Goal: Task Accomplishment & Management: Complete application form

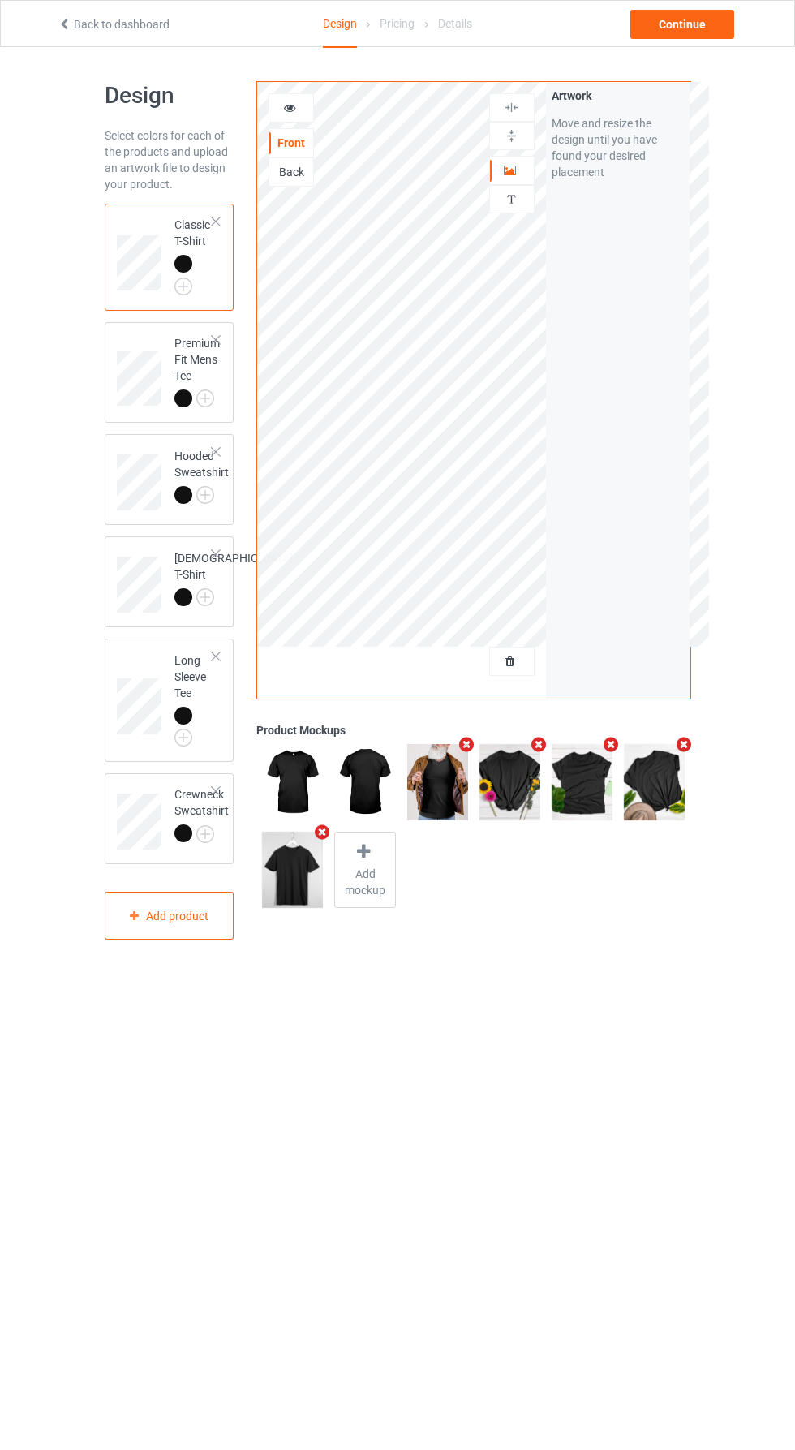
click at [520, 665] on div at bounding box center [512, 661] width 44 height 16
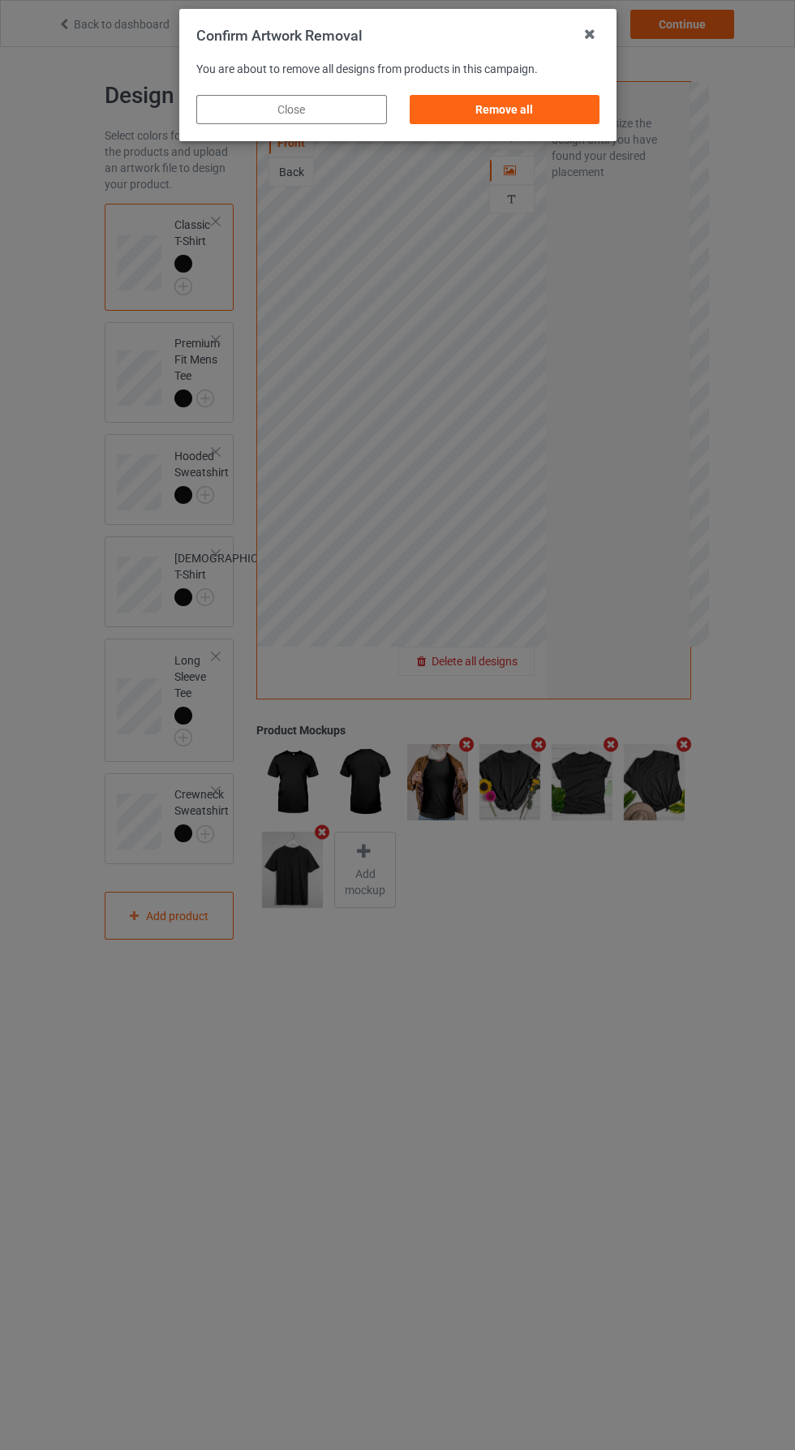
click at [527, 120] on div "Remove all" at bounding box center [504, 109] width 191 height 29
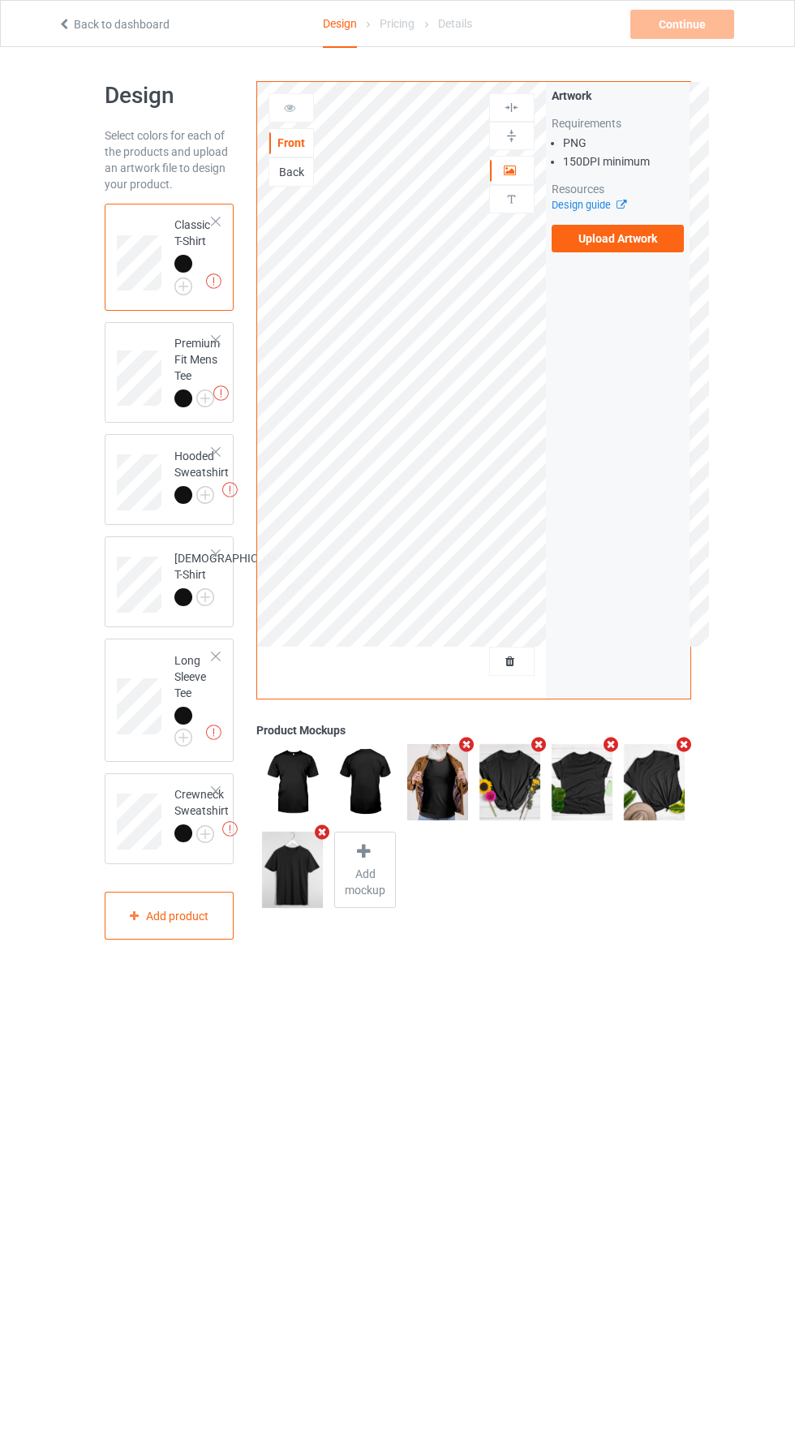
click at [633, 238] on label "Upload Artwork" at bounding box center [618, 239] width 133 height 28
click at [0, 0] on input "Upload Artwork" at bounding box center [0, 0] width 0 height 0
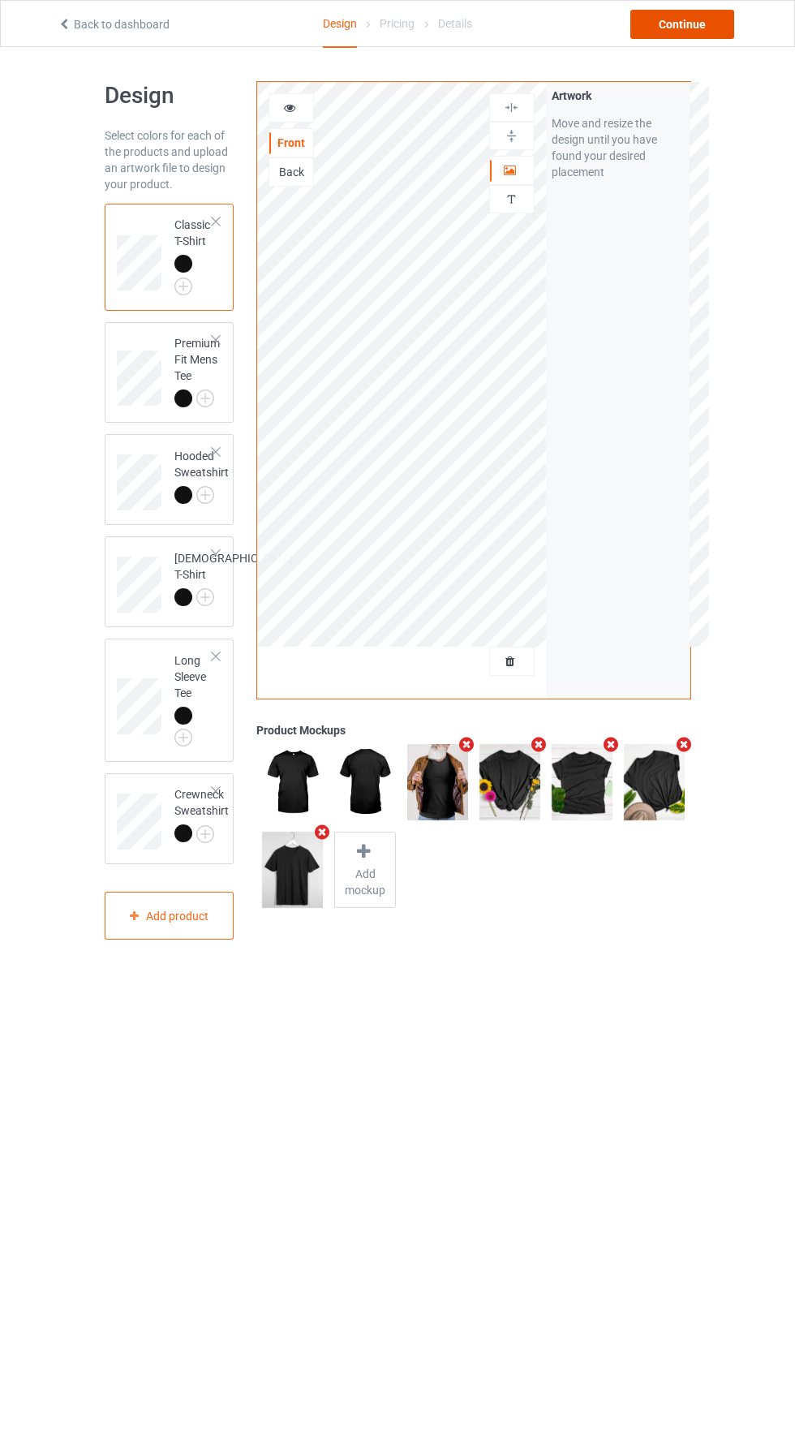
click at [696, 29] on div "Continue" at bounding box center [682, 24] width 104 height 29
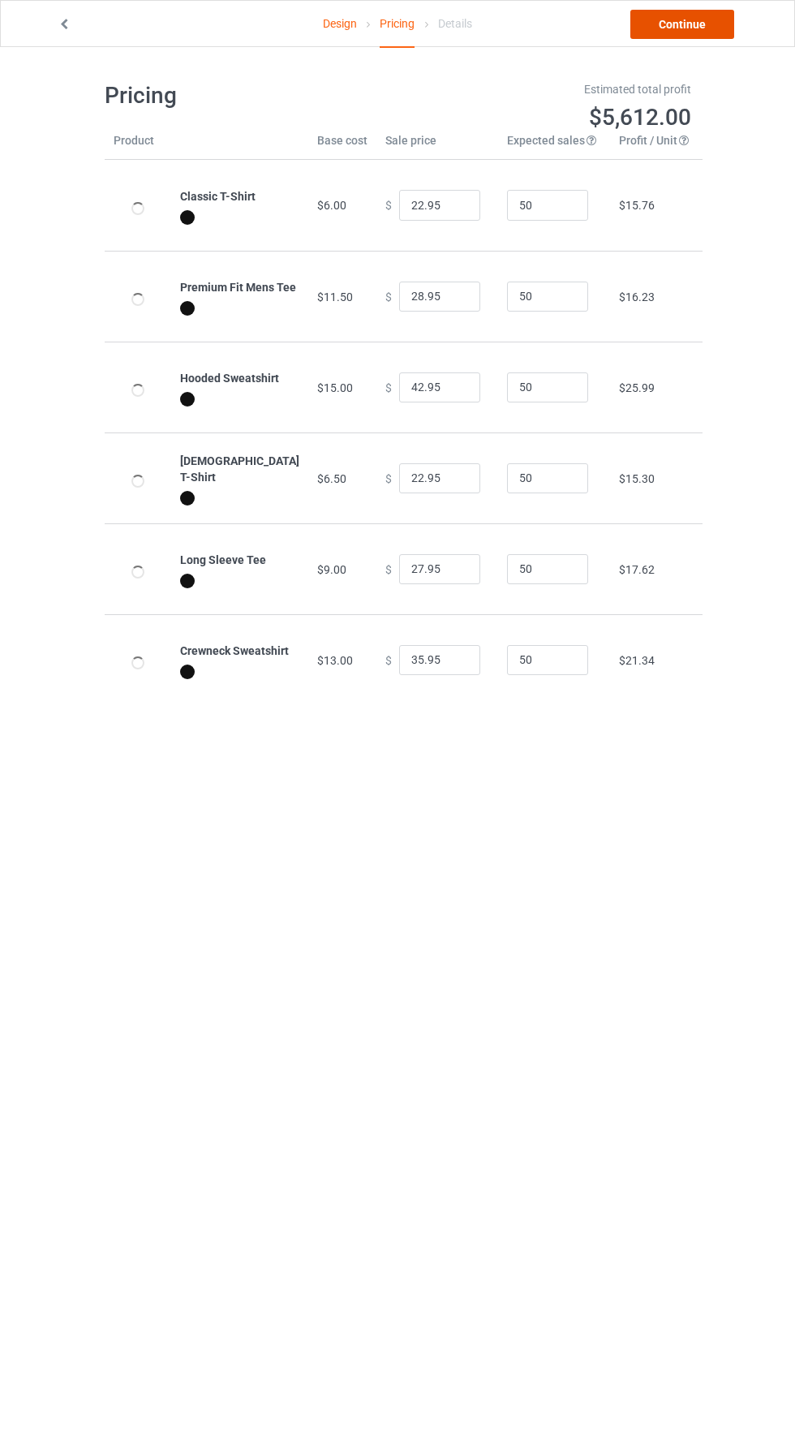
click at [693, 32] on link "Continue" at bounding box center [682, 24] width 104 height 29
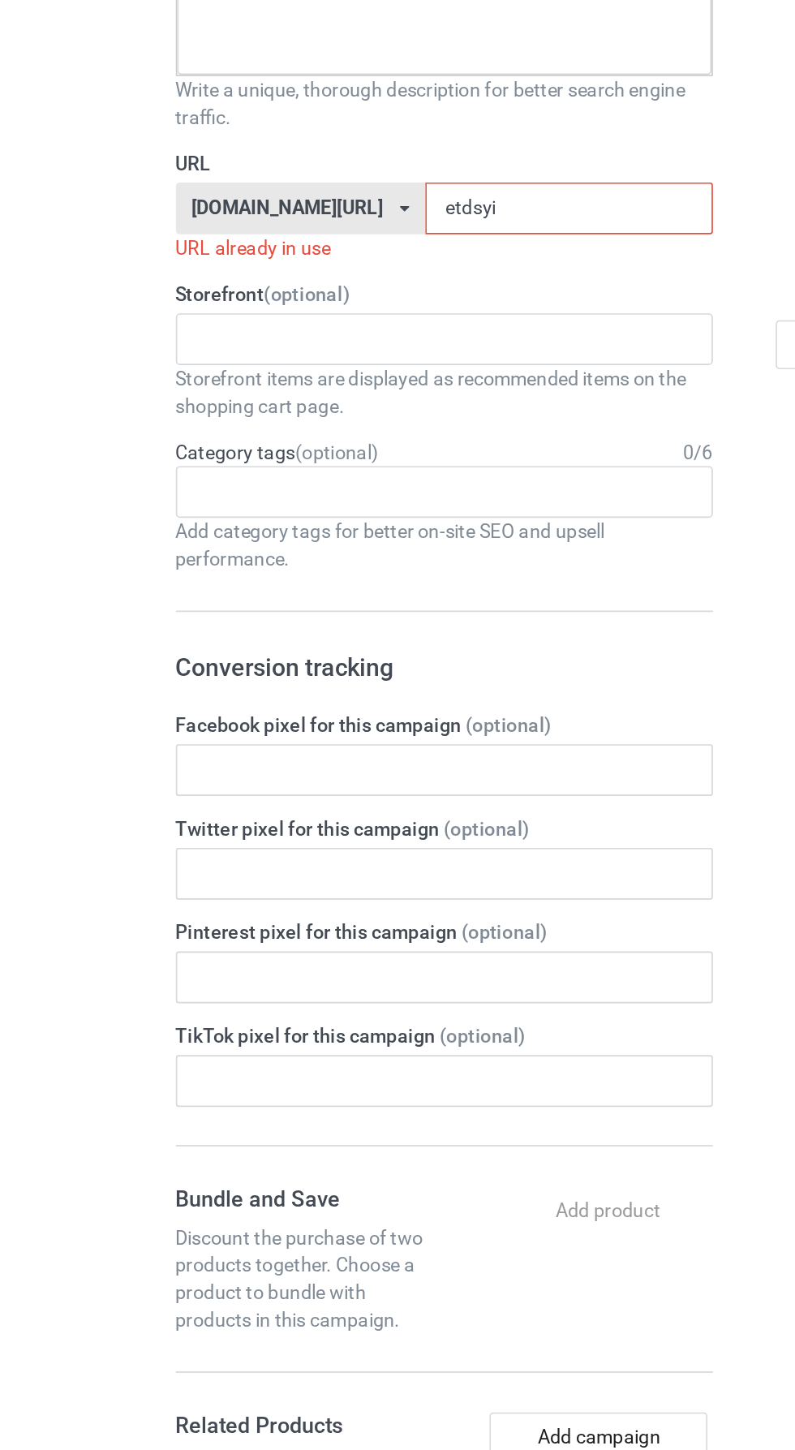
click at [271, 398] on input "etdsyi" at bounding box center [338, 404] width 171 height 31
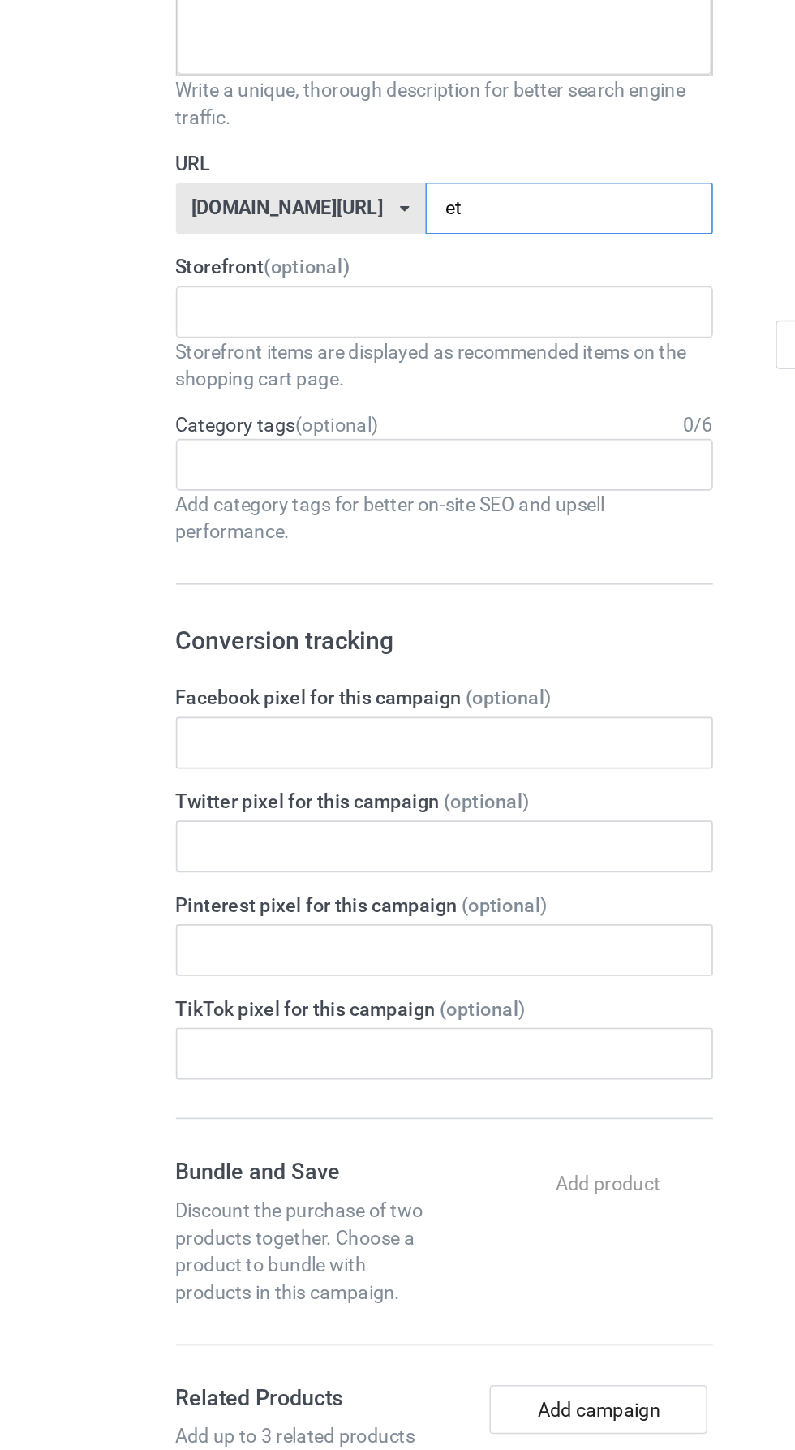
type input "e"
type input "Bobsgrty"
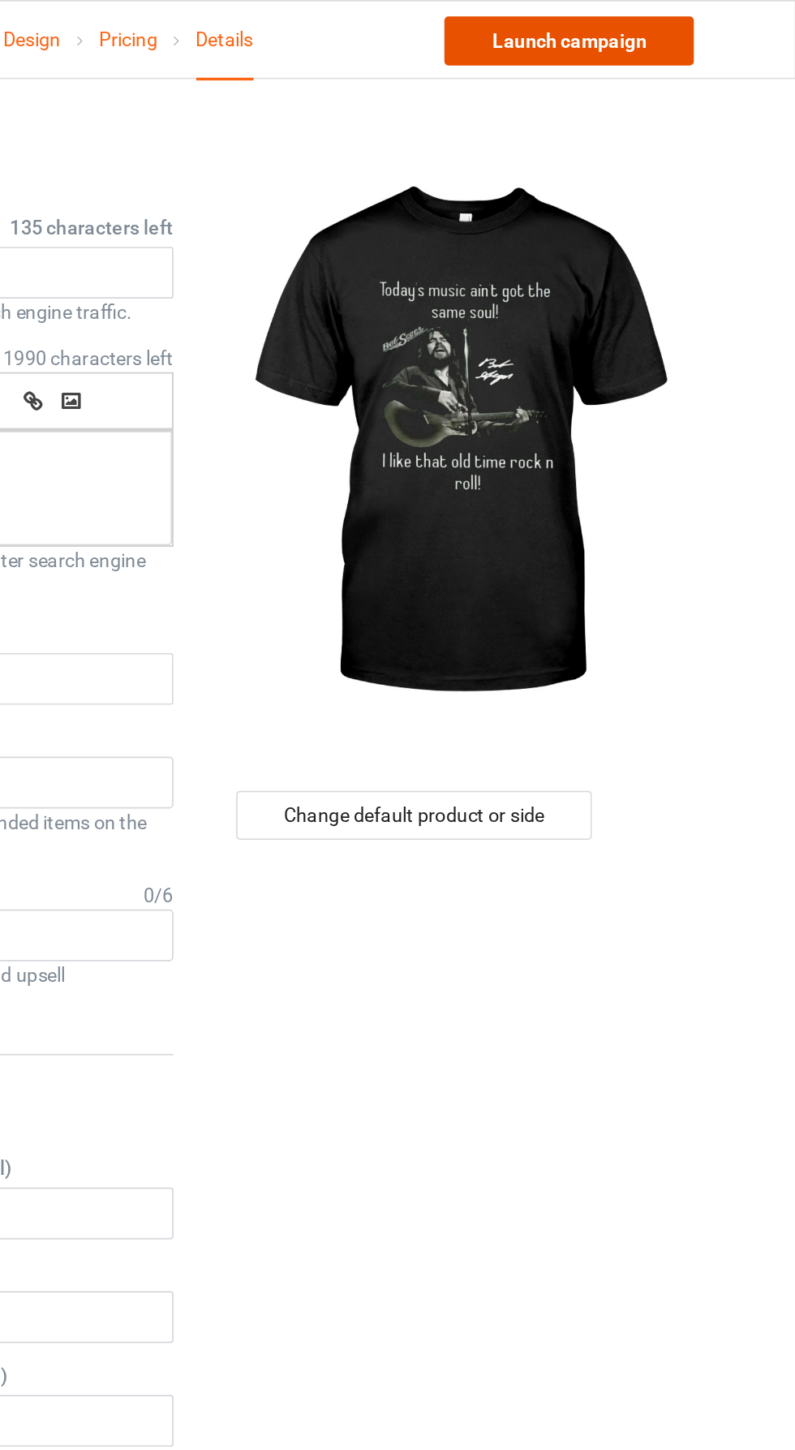
click at [682, 27] on link "Launch campaign" at bounding box center [660, 24] width 148 height 29
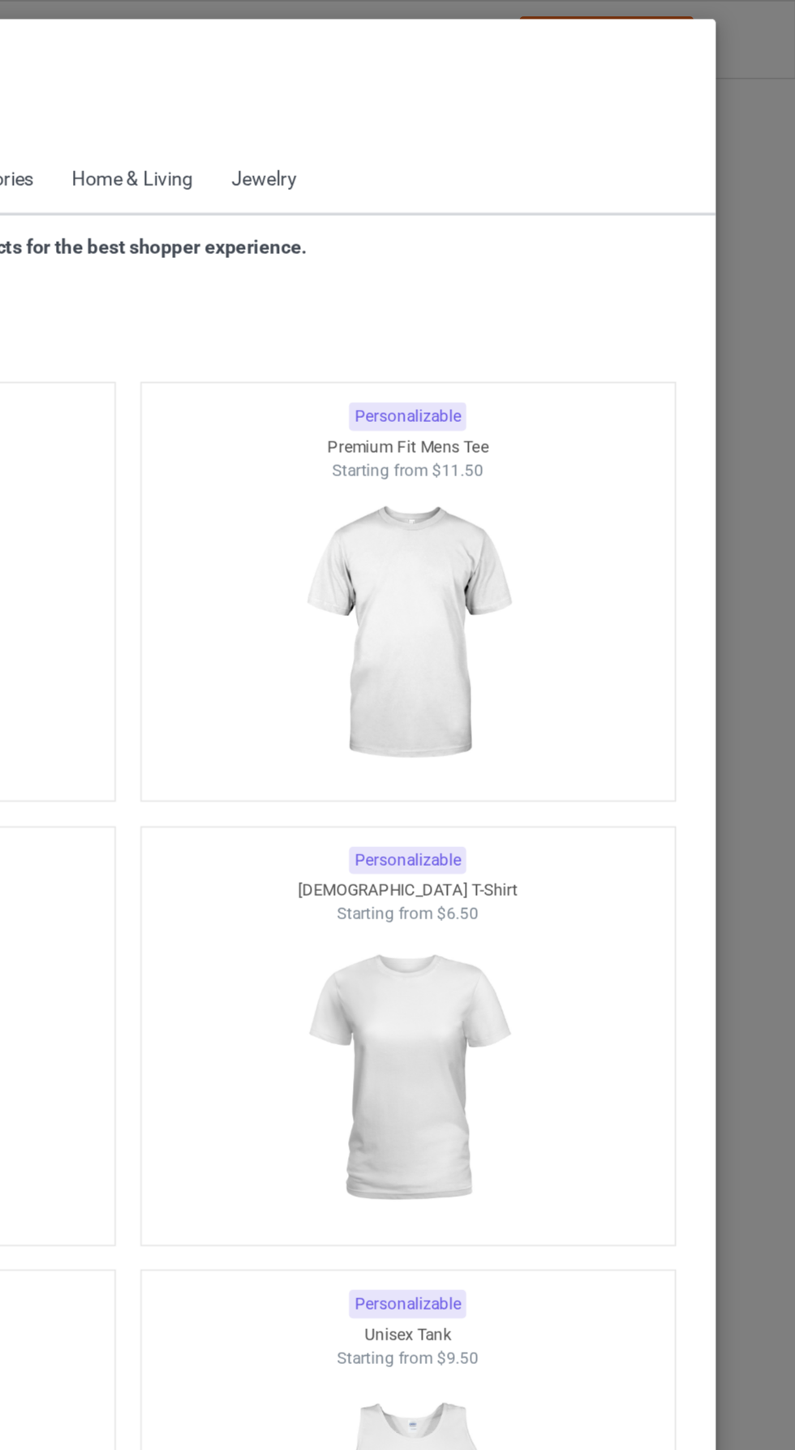
scroll to position [868, 0]
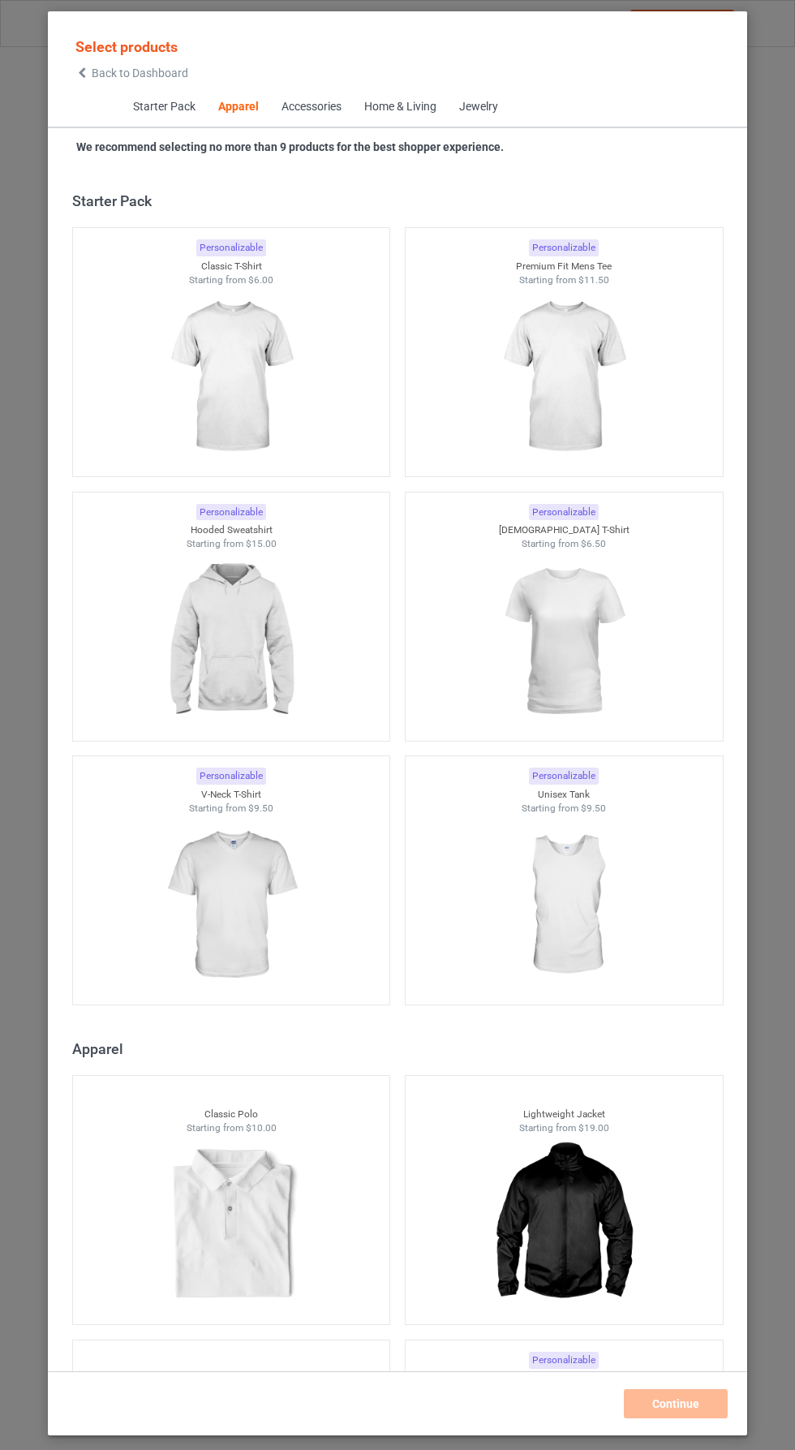
scroll to position [868, 0]
